Goal: Book appointment/travel/reservation

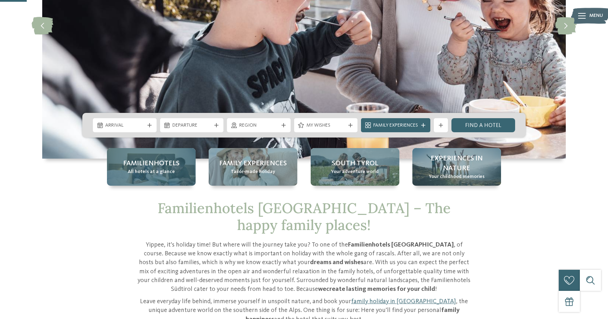
scroll to position [144, 0]
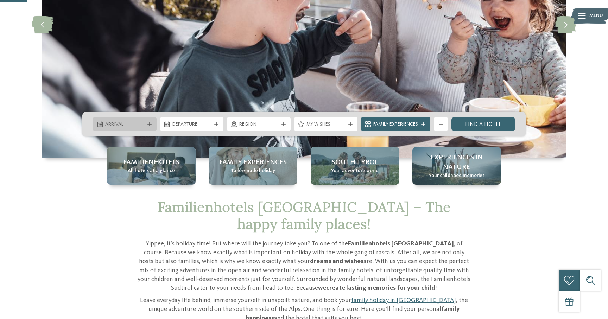
click at [139, 121] on div "Arrival" at bounding box center [124, 124] width 43 height 8
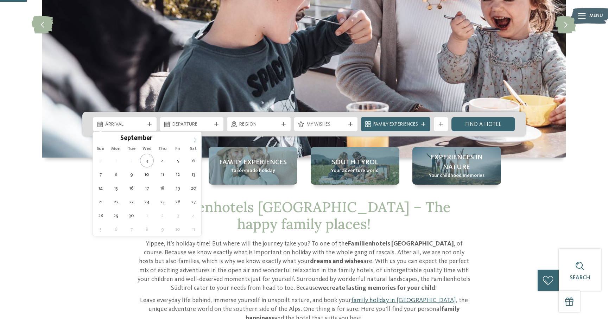
click at [194, 138] on icon at bounding box center [195, 140] width 2 height 5
type input "****"
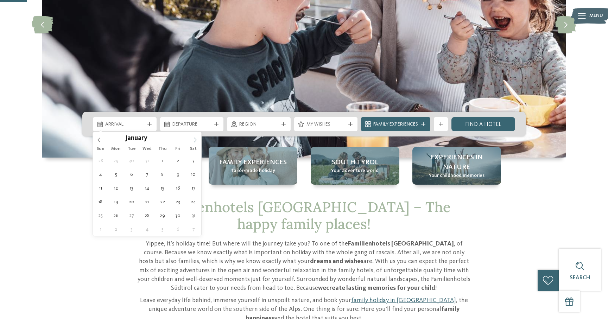
click at [194, 138] on icon at bounding box center [195, 140] width 2 height 5
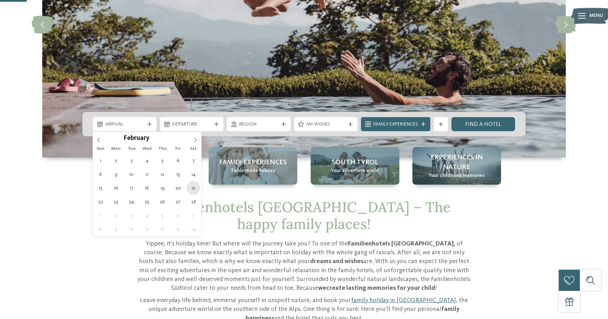
type div "[DATE]"
type input "****"
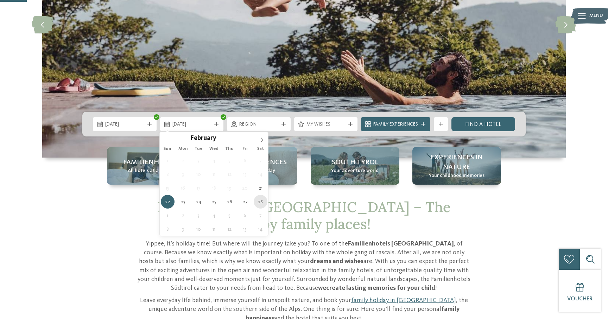
type div "[DATE]"
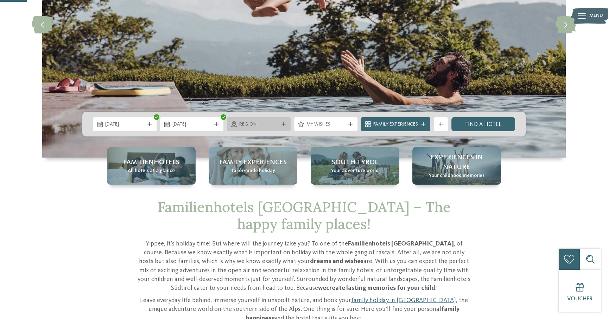
click at [267, 128] on div "Region" at bounding box center [259, 124] width 64 height 14
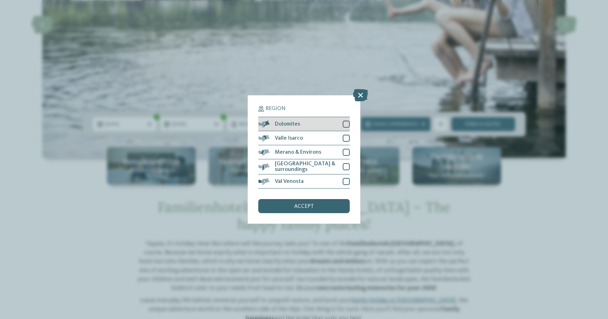
click at [346, 126] on div at bounding box center [346, 124] width 7 height 7
click at [309, 206] on span "accept" at bounding box center [304, 207] width 20 height 6
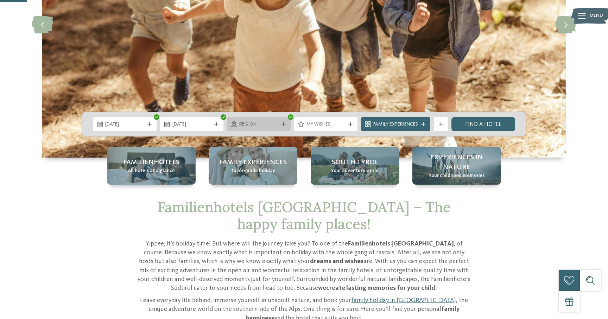
click at [264, 126] on span "Region" at bounding box center [258, 124] width 39 height 7
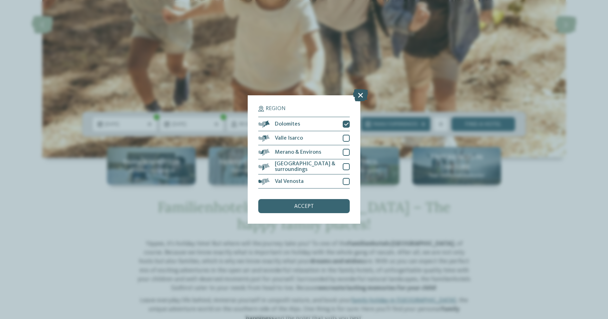
click at [360, 93] on icon at bounding box center [360, 95] width 15 height 12
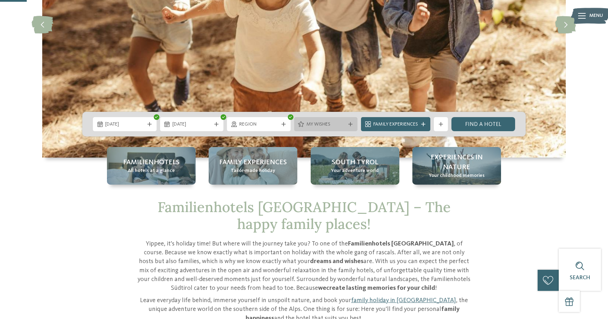
click at [320, 125] on span "My wishes" at bounding box center [326, 124] width 39 height 7
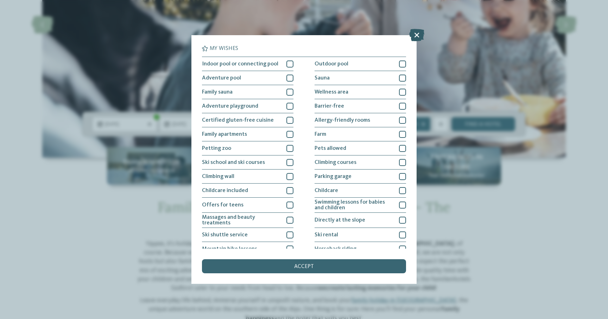
click at [417, 37] on icon at bounding box center [416, 35] width 15 height 12
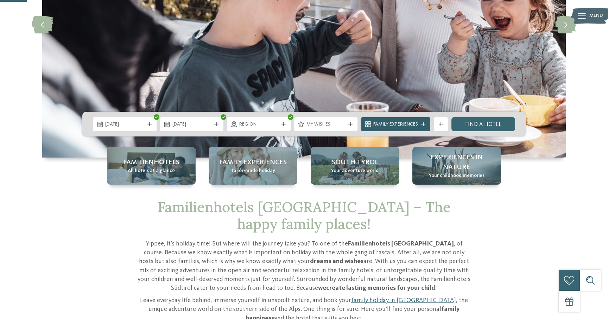
click at [391, 127] on span "Family Experiences" at bounding box center [395, 124] width 45 height 7
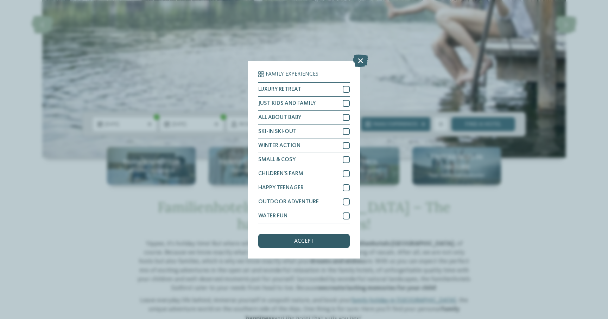
click at [320, 240] on div "accept" at bounding box center [304, 241] width 92 height 14
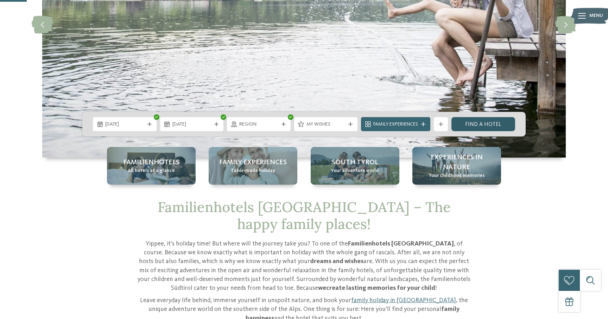
click at [483, 121] on link "Find a hotel" at bounding box center [484, 124] width 64 height 14
